Goal: Download file/media

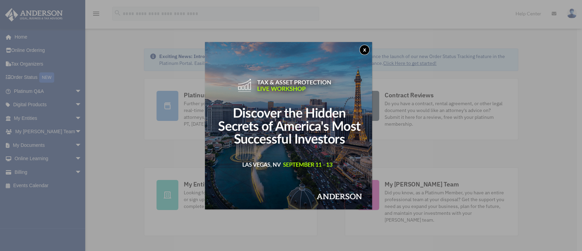
click at [367, 50] on button "x" at bounding box center [364, 50] width 10 height 10
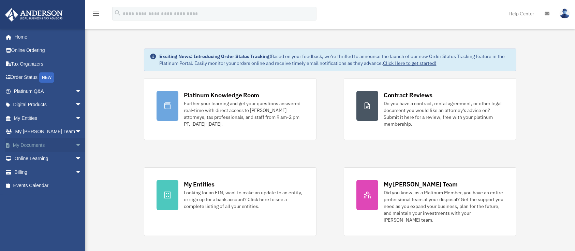
click at [35, 146] on link "My Documents arrow_drop_down" at bounding box center [48, 145] width 87 height 14
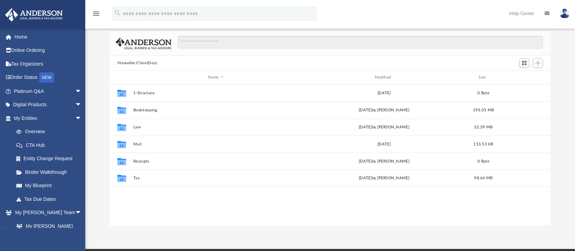
scroll to position [148, 434]
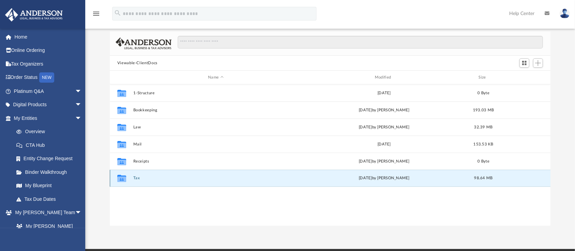
click at [134, 179] on button "Tax" at bounding box center [215, 178] width 165 height 4
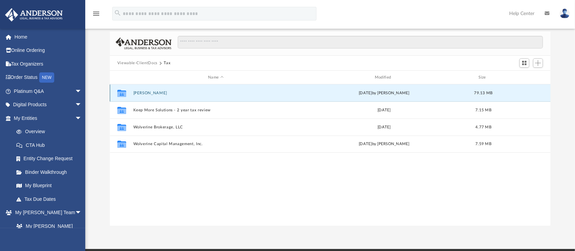
click at [147, 91] on button "Blausey, David" at bounding box center [215, 93] width 165 height 4
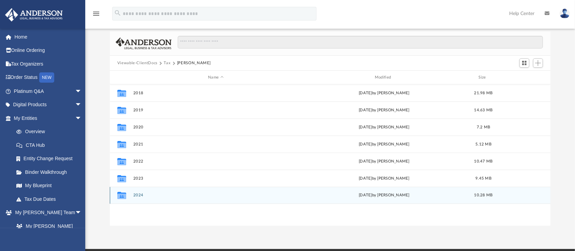
click at [139, 193] on button "2024" at bounding box center [215, 195] width 165 height 4
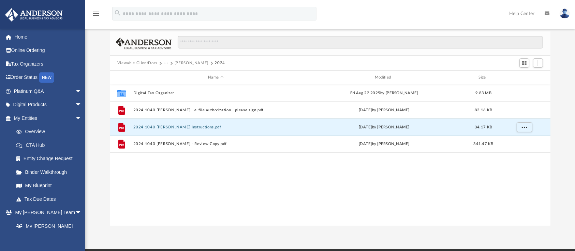
click at [171, 125] on button "2024 1040 Blausey, David - Filing Instructions.pdf" at bounding box center [215, 127] width 165 height 4
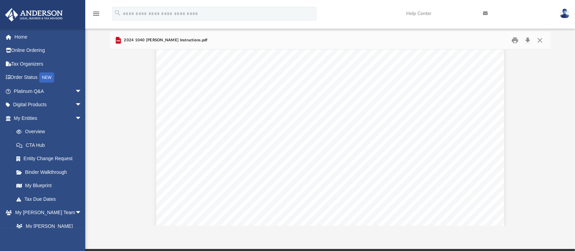
scroll to position [0, 0]
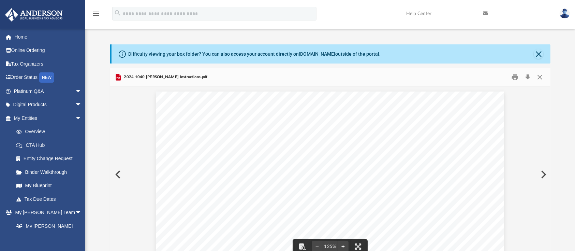
click at [114, 173] on button "Preview" at bounding box center [117, 174] width 15 height 19
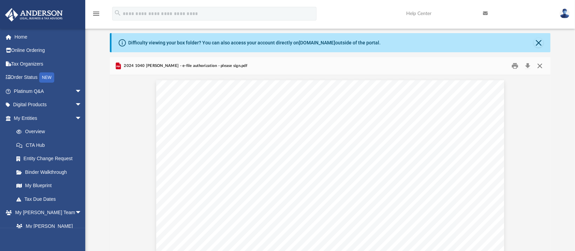
click at [539, 68] on button "Close" at bounding box center [540, 66] width 12 height 11
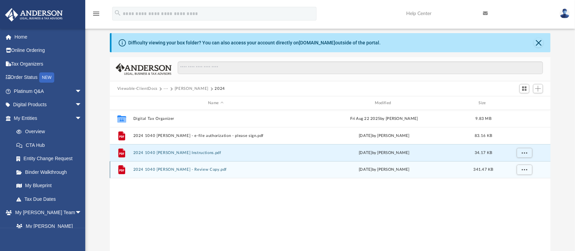
click at [183, 167] on button "2024 1040 Blausey, David - Review Copy.pdf" at bounding box center [215, 169] width 165 height 4
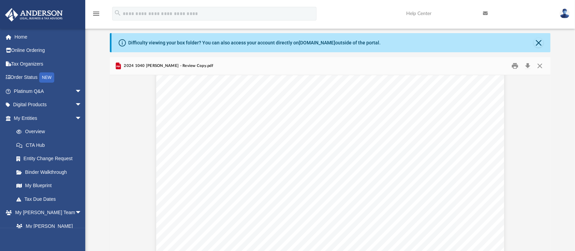
scroll to position [4646, 0]
click at [565, 17] on img at bounding box center [564, 14] width 10 height 10
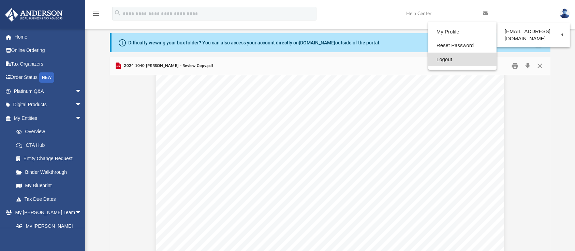
click at [447, 59] on link "Logout" at bounding box center [462, 60] width 68 height 14
